Goal: Information Seeking & Learning: Learn about a topic

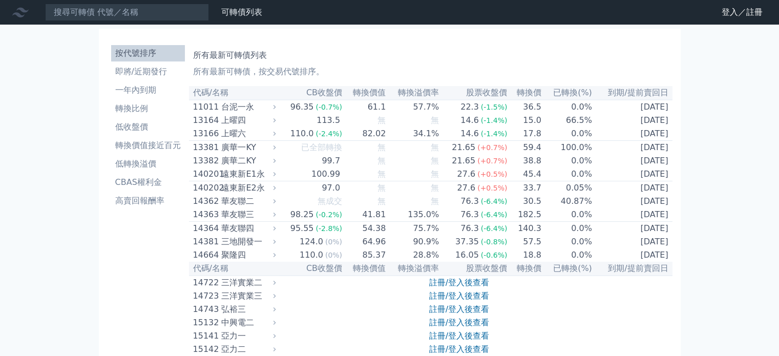
click at [163, 75] on li "即將/近期發行" at bounding box center [148, 72] width 74 height 12
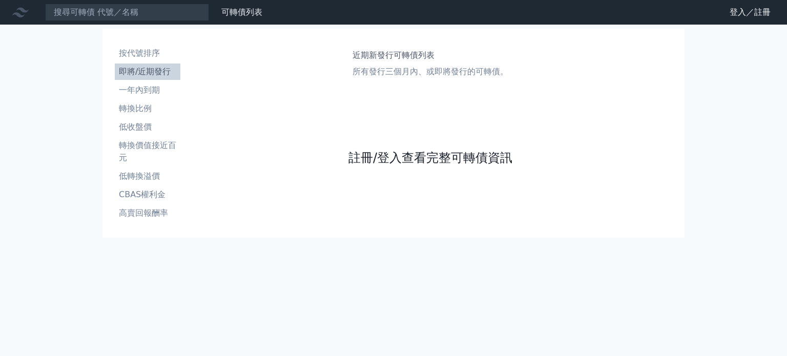
click at [422, 161] on link "註冊/登入查看完整可轉債資訊" at bounding box center [430, 158] width 164 height 16
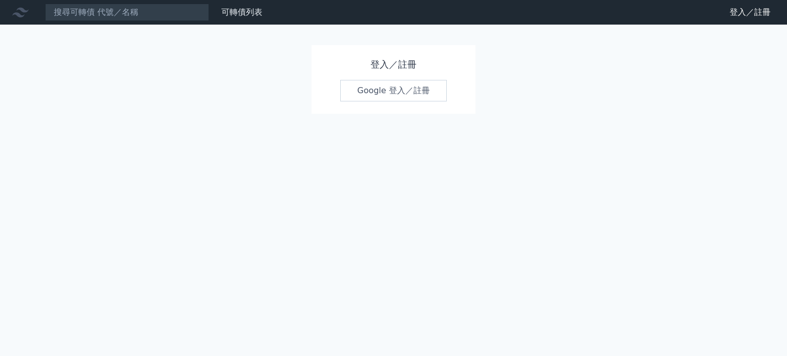
click at [391, 90] on link "Google 登入／註冊" at bounding box center [393, 91] width 107 height 22
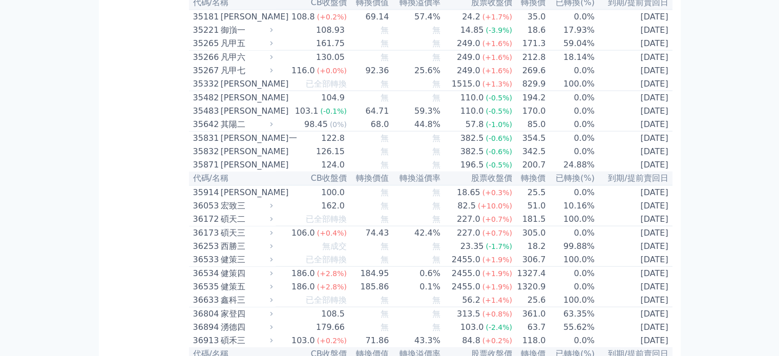
scroll to position [2254, 0]
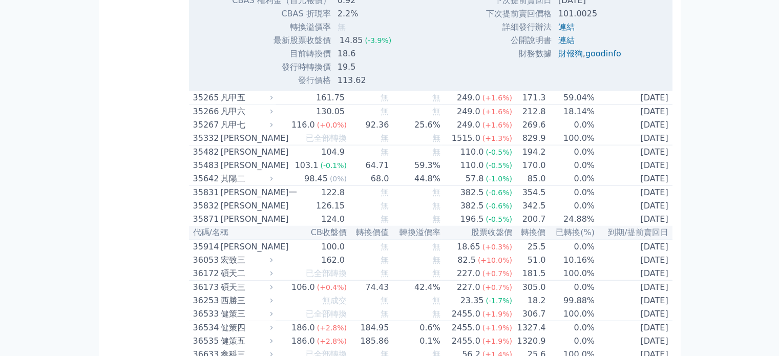
scroll to position [2510, 0]
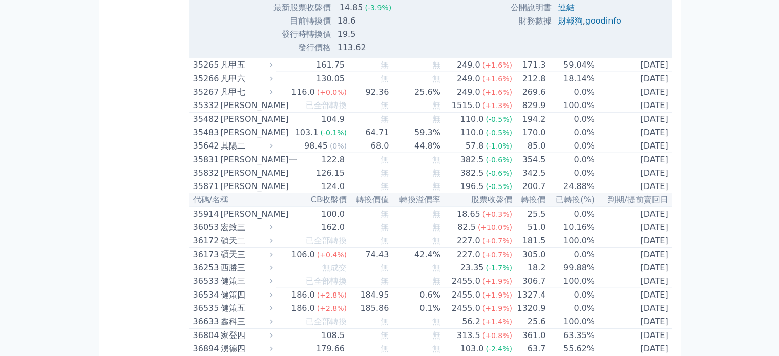
drag, startPoint x: 561, startPoint y: 83, endPoint x: 597, endPoint y: 81, distance: 35.9
drag, startPoint x: 539, startPoint y: 82, endPoint x: 603, endPoint y: 100, distance: 66.5
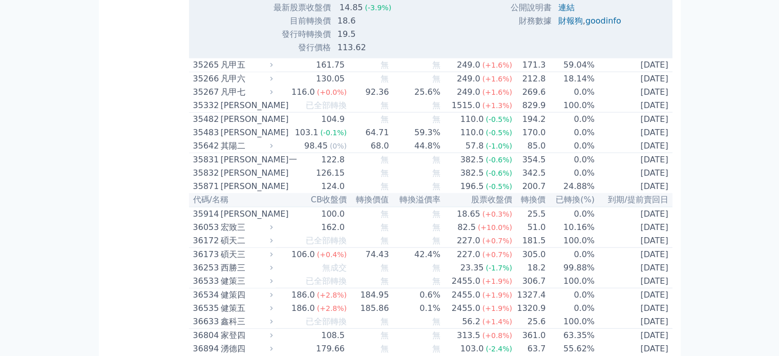
drag, startPoint x: 554, startPoint y: 86, endPoint x: 619, endPoint y: 95, distance: 65.2
